Goal: Navigation & Orientation: Find specific page/section

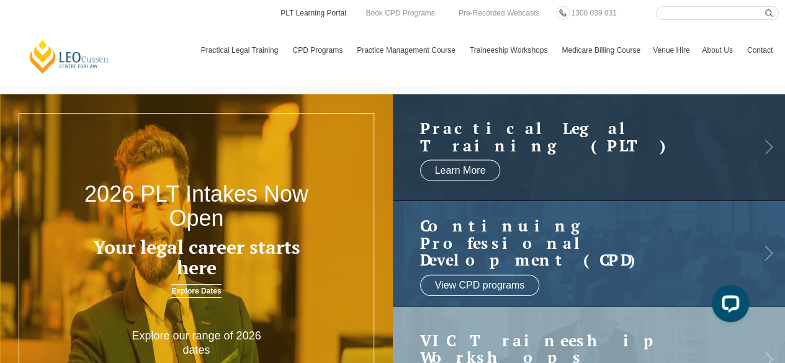
click at [301, 13] on link "PLT Learning Portal" at bounding box center [313, 13] width 68 height 14
